Goal: Task Accomplishment & Management: Manage account settings

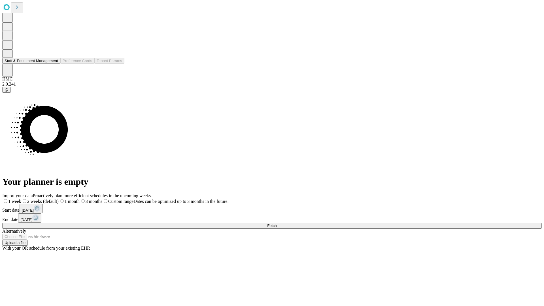
click at [54, 64] on button "Staff & Equipment Management" at bounding box center [31, 61] width 58 height 6
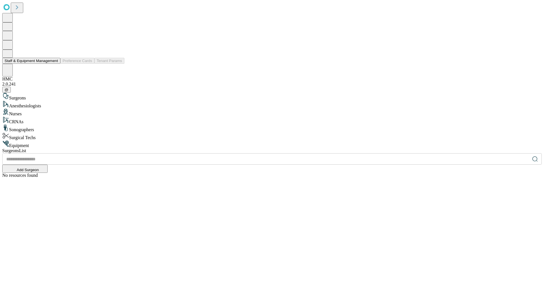
click at [54, 64] on button "Staff & Equipment Management" at bounding box center [31, 61] width 58 height 6
